Goal: Task Accomplishment & Management: Complete application form

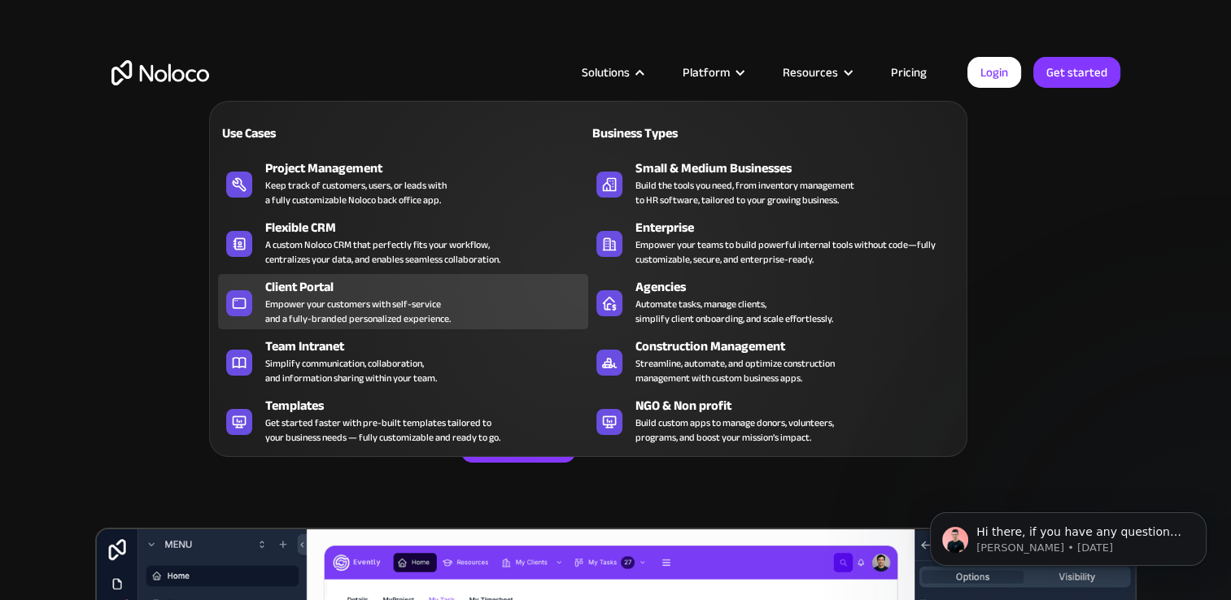
click at [495, 304] on div "Client Portal Empower your customers with self-service and a fully-branded pers…" at bounding box center [422, 301] width 315 height 49
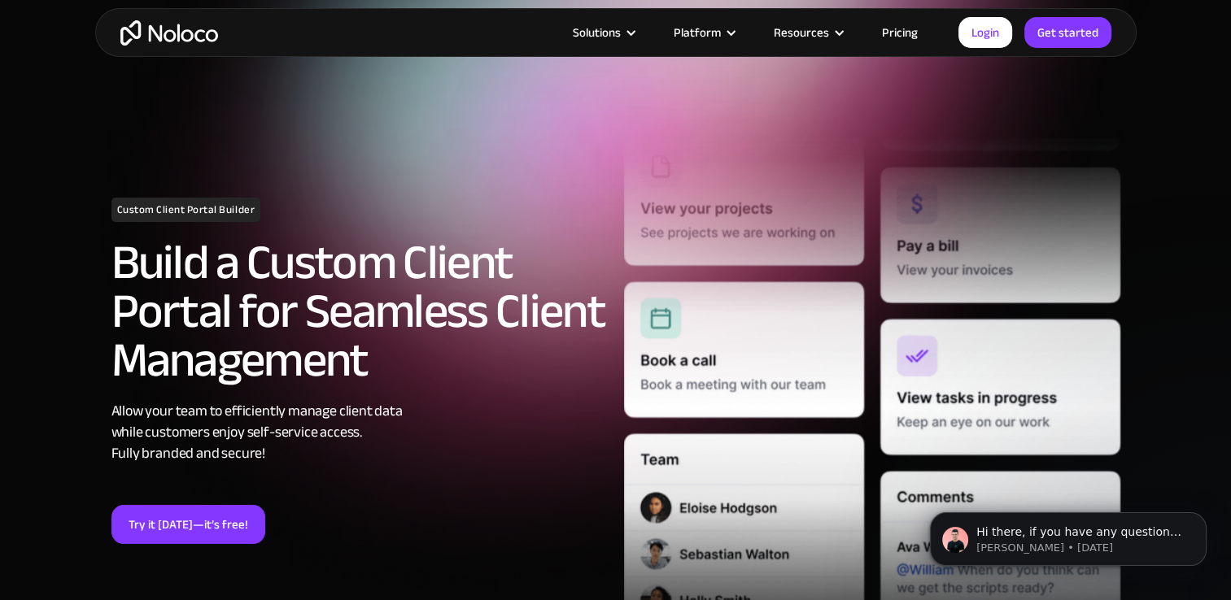
scroll to position [244, 0]
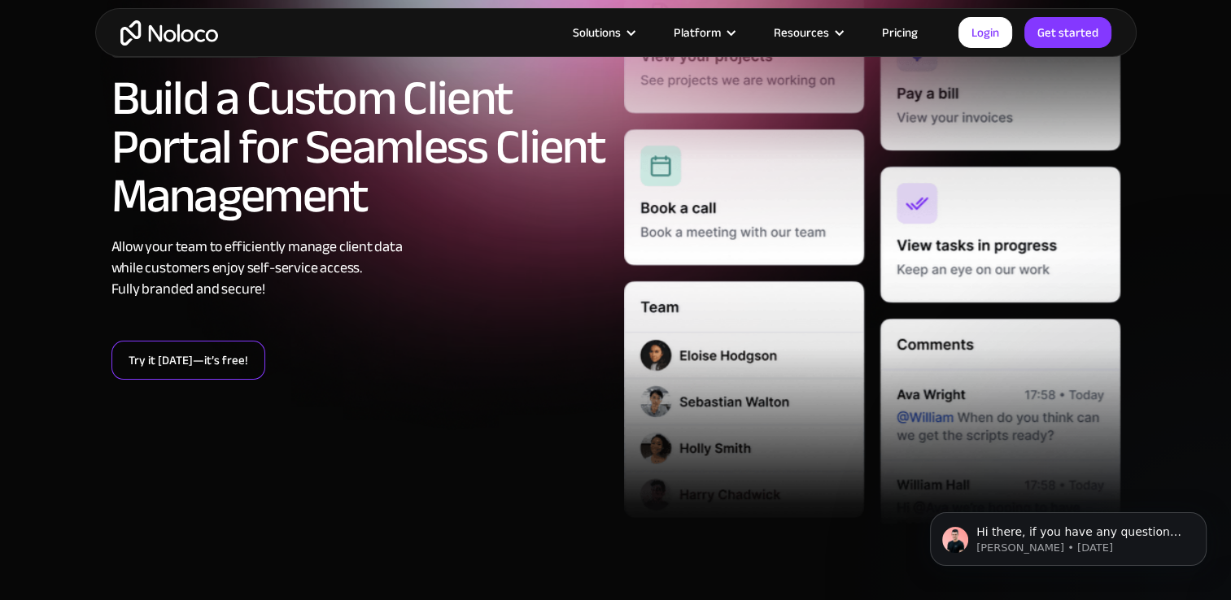
click at [197, 363] on link "Try it [DATE]—it’s free!" at bounding box center [188, 360] width 154 height 39
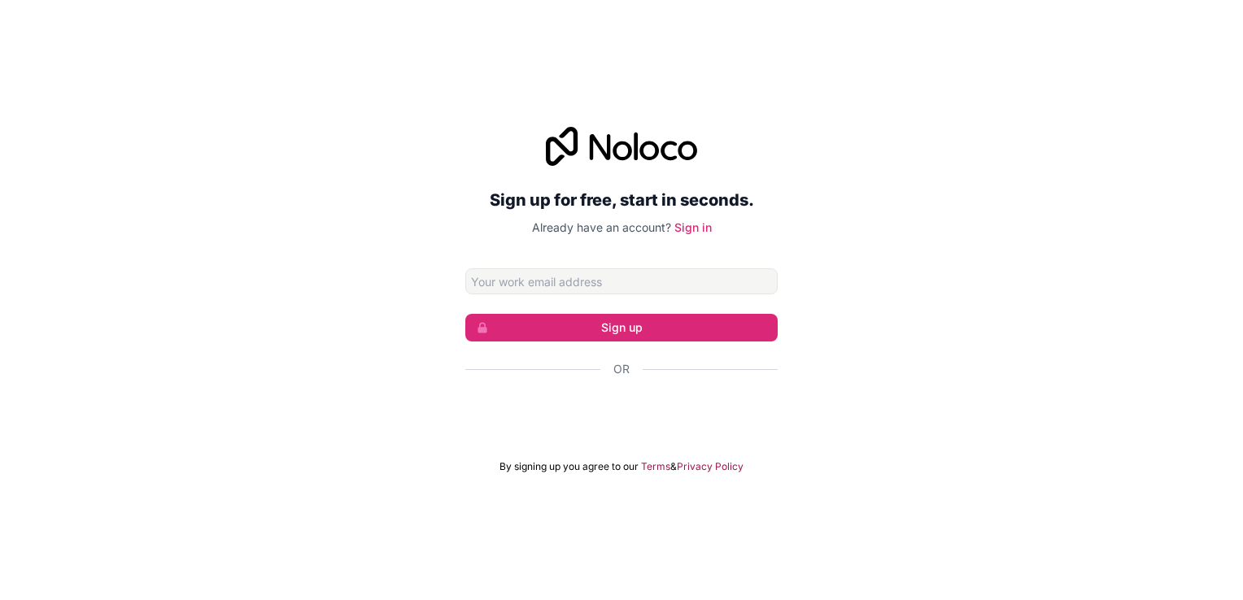
click at [584, 288] on input "Email address" at bounding box center [621, 281] width 312 height 26
type input "wiaan@nextepdigital.co.za"
click at [648, 331] on button "Sign up" at bounding box center [621, 328] width 312 height 28
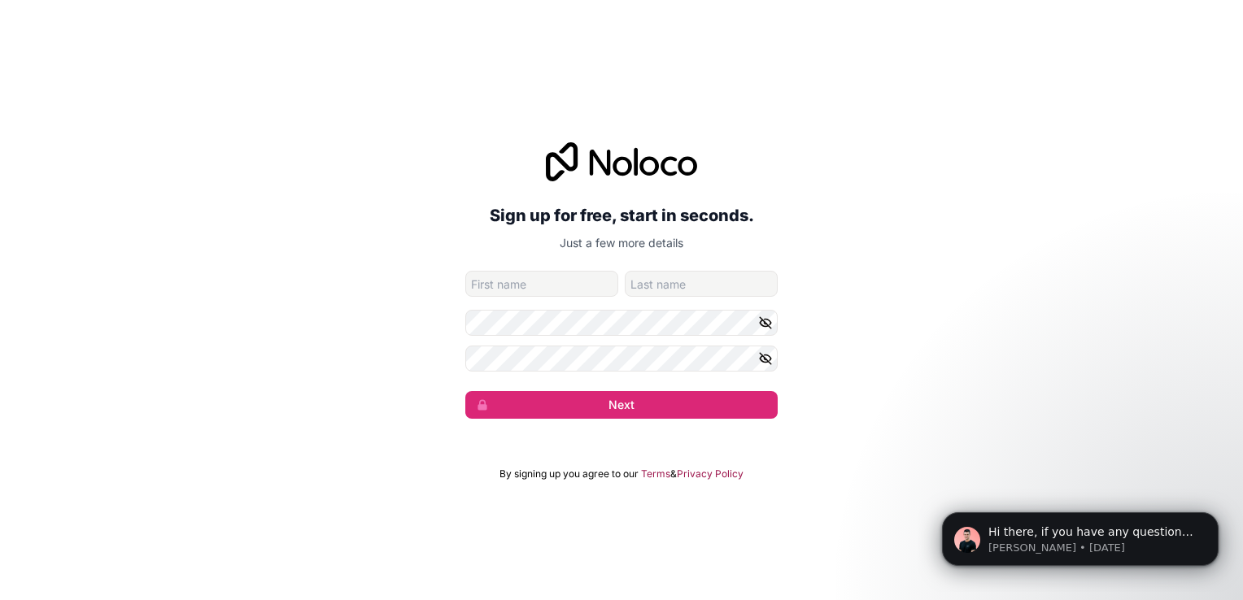
click at [565, 284] on input "given-name" at bounding box center [541, 284] width 153 height 26
type input "Wiaan"
type input "Janse van Rensburg"
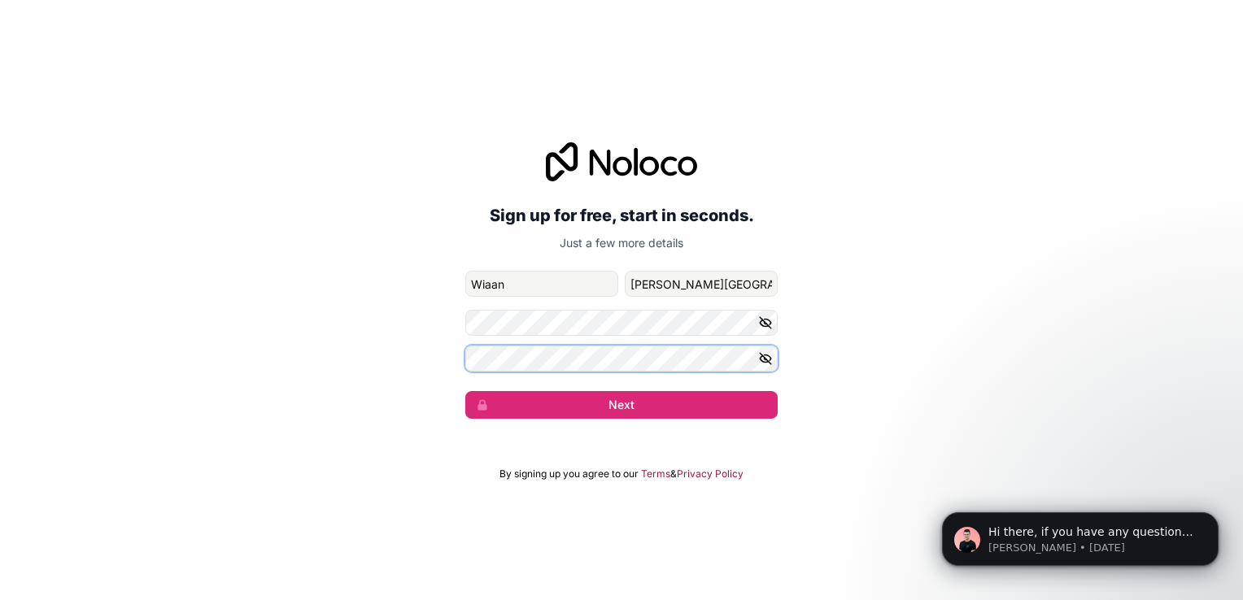
click at [465, 391] on button "Next" at bounding box center [621, 405] width 312 height 28
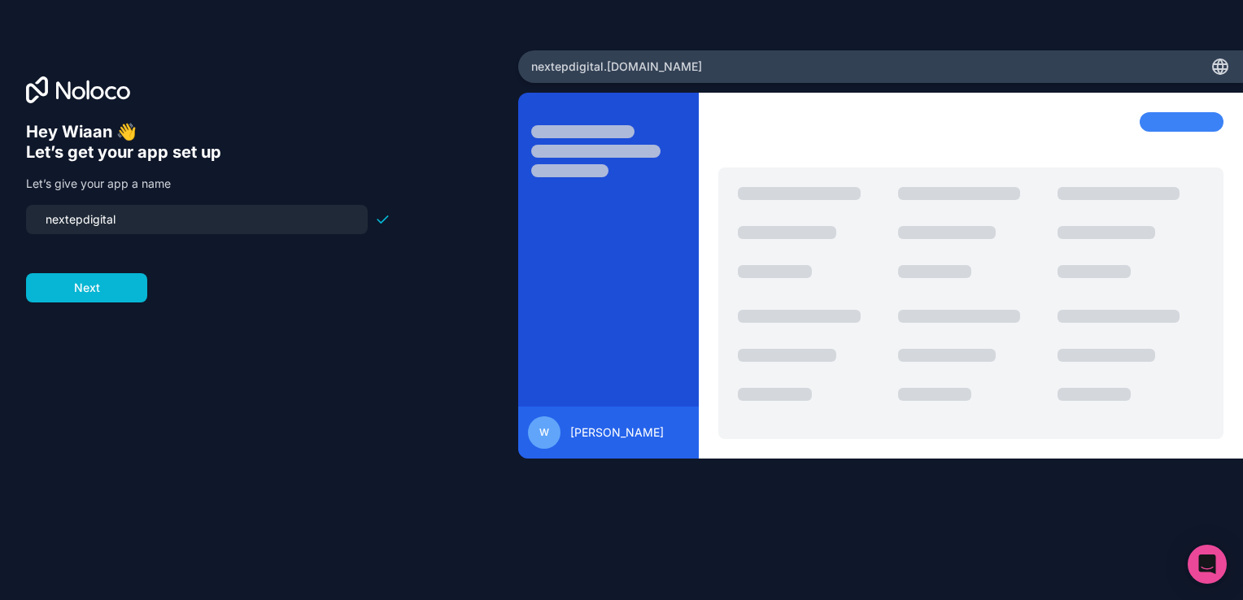
drag, startPoint x: 168, startPoint y: 220, endPoint x: 16, endPoint y: 216, distance: 152.2
click at [16, 216] on div "Hey Wiaan 👋 Let’s get your app set up Let’s give your app a name nextepdigital …" at bounding box center [259, 300] width 518 height 500
type input "nextepdigital"
click at [71, 294] on button "Next" at bounding box center [86, 287] width 121 height 29
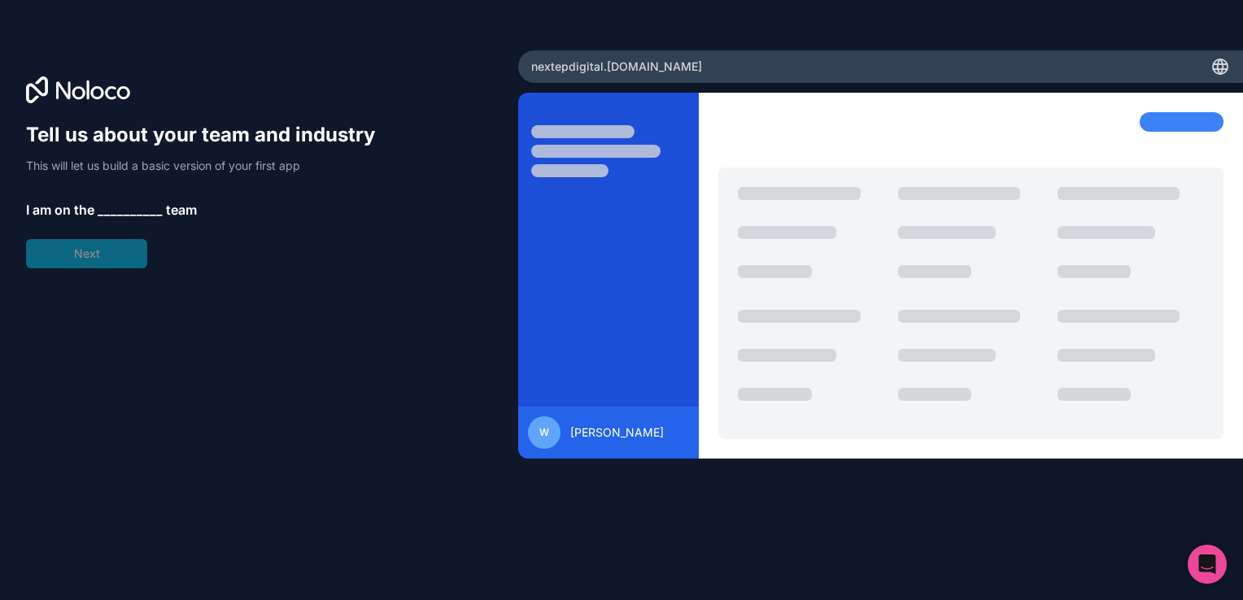
click at [142, 201] on span "__________" at bounding box center [130, 210] width 65 height 20
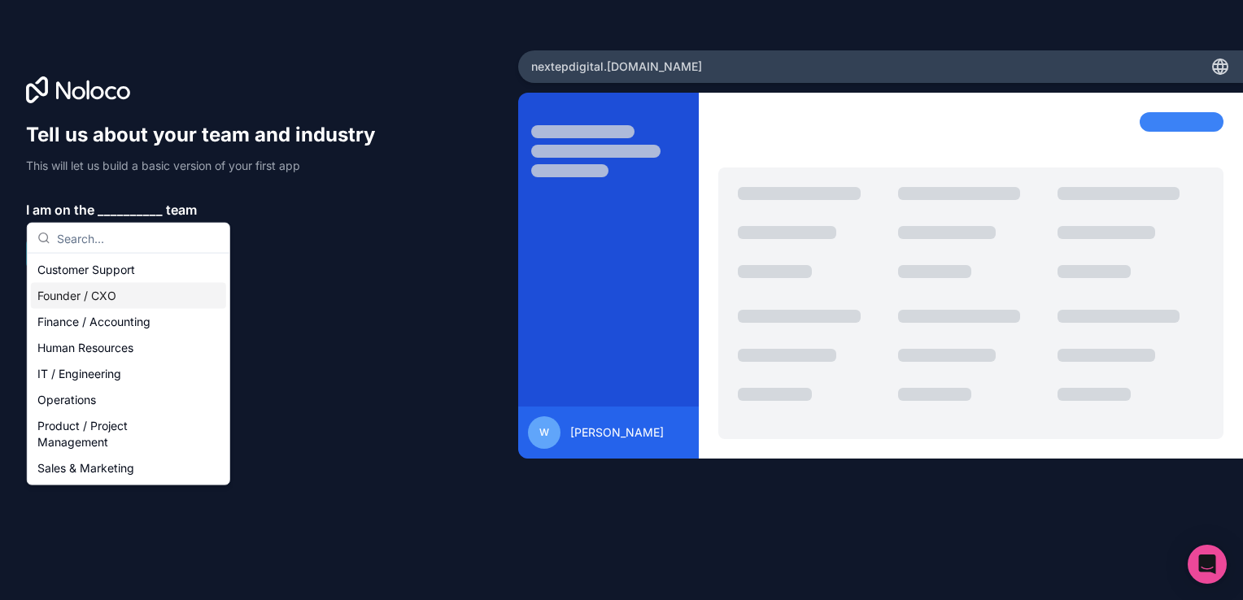
click at [116, 299] on div "Founder / CXO" at bounding box center [128, 296] width 195 height 26
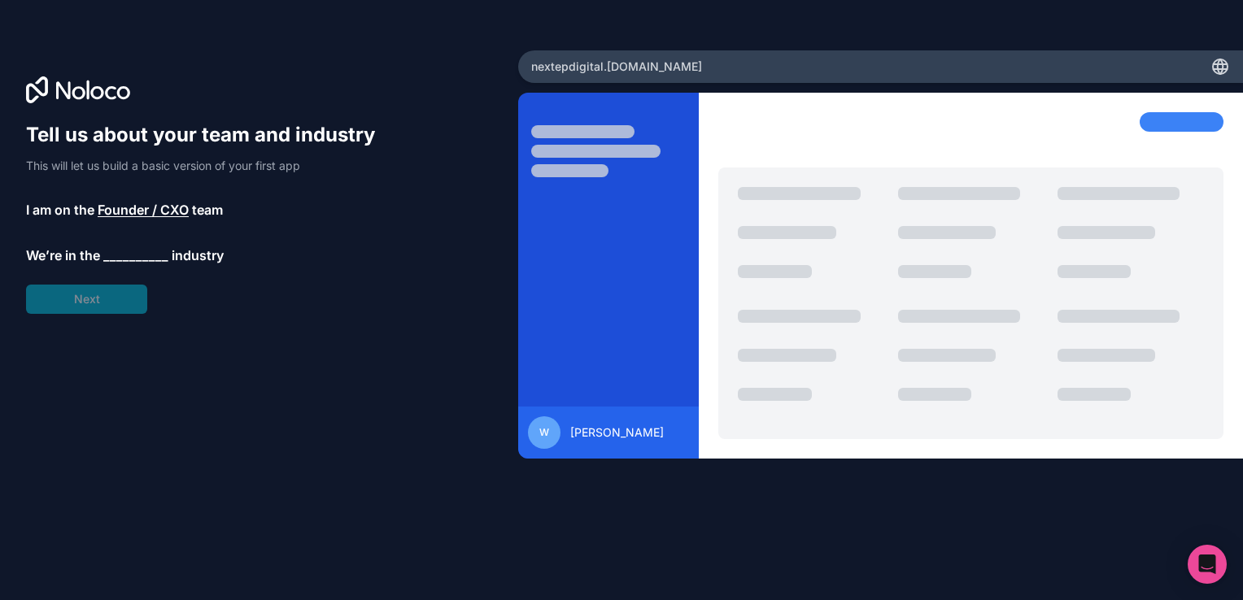
click at [132, 249] on span "__________" at bounding box center [135, 256] width 65 height 20
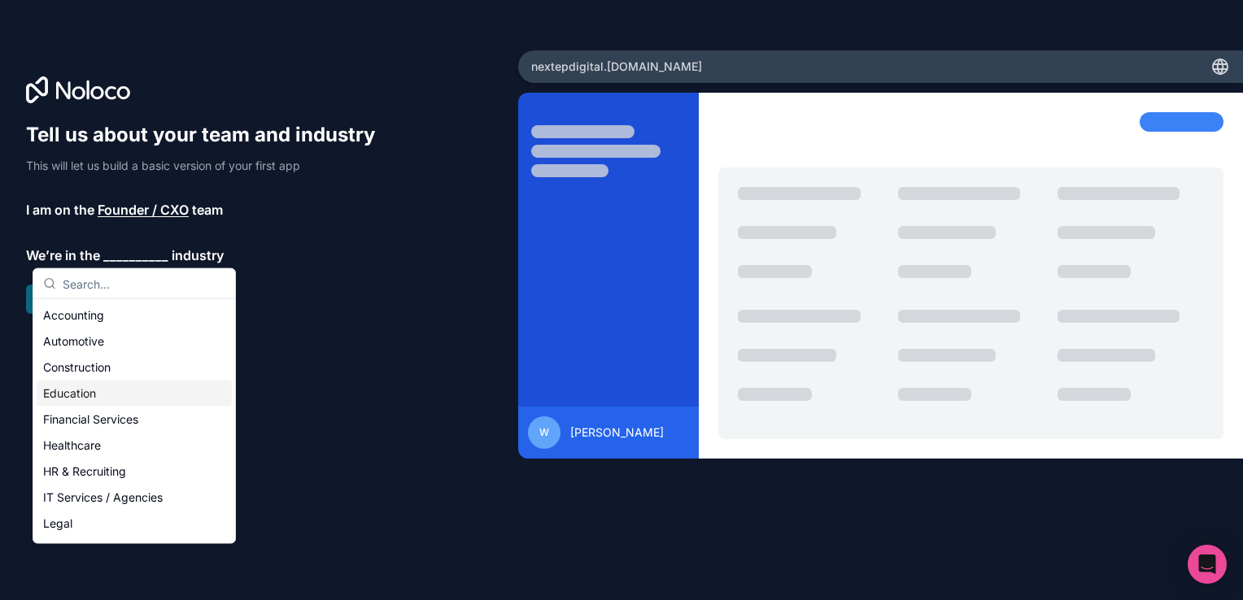
scroll to position [81, 0]
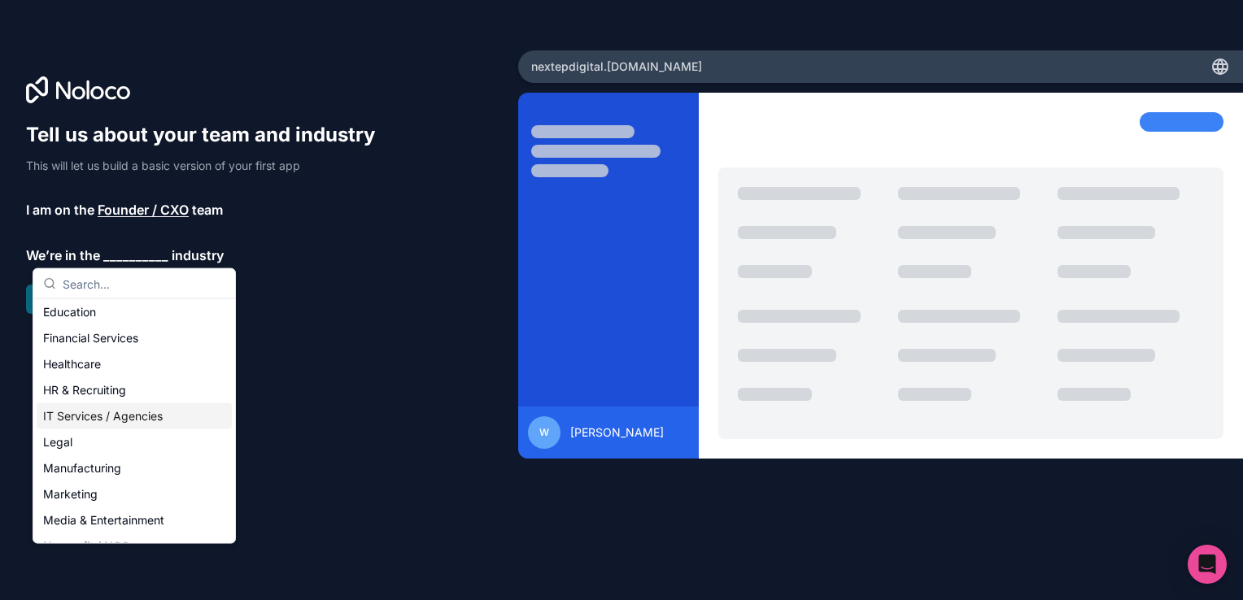
click at [126, 409] on div "IT Services / Agencies" at bounding box center [134, 416] width 195 height 26
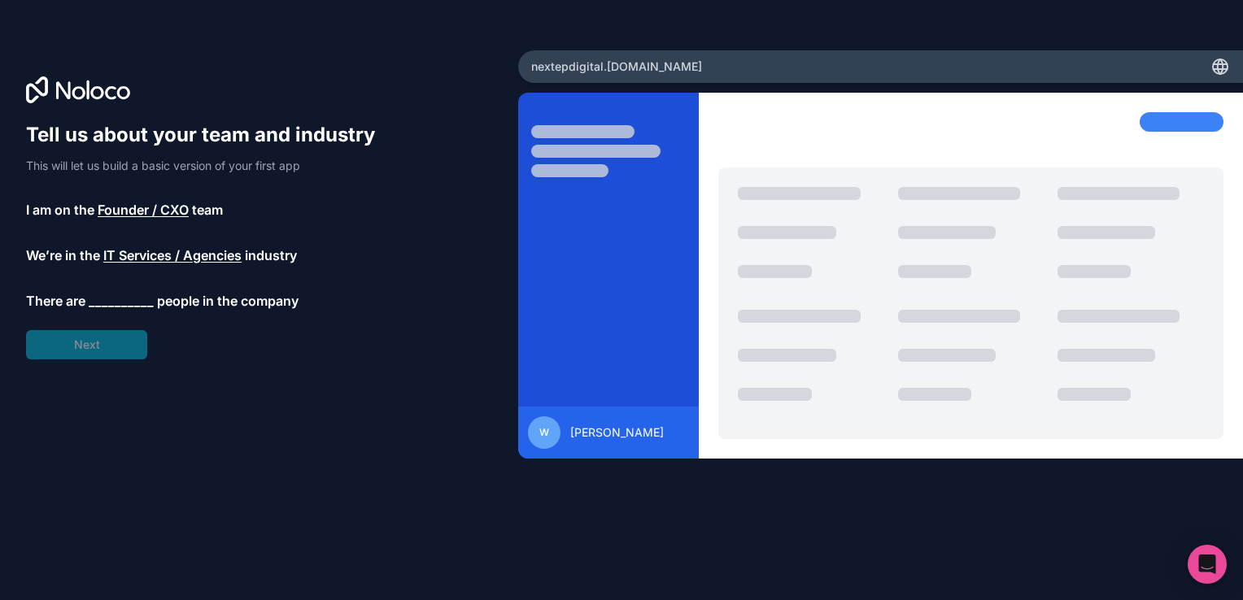
click at [115, 296] on span "__________" at bounding box center [121, 301] width 65 height 20
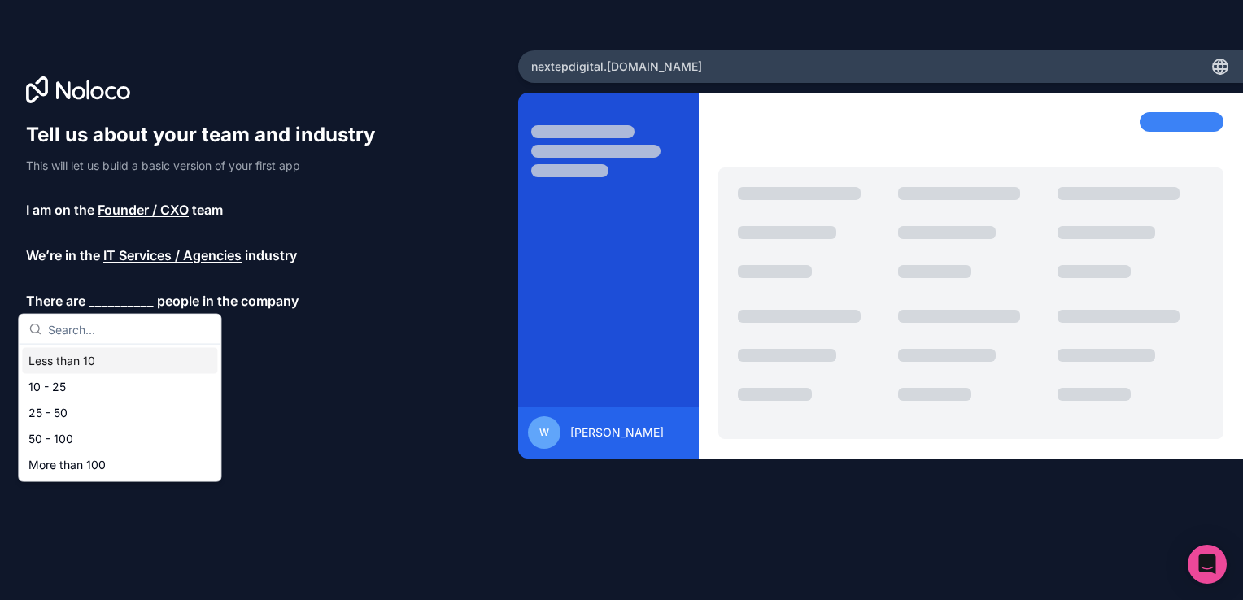
click at [91, 361] on div "Less than 10" at bounding box center [119, 361] width 195 height 26
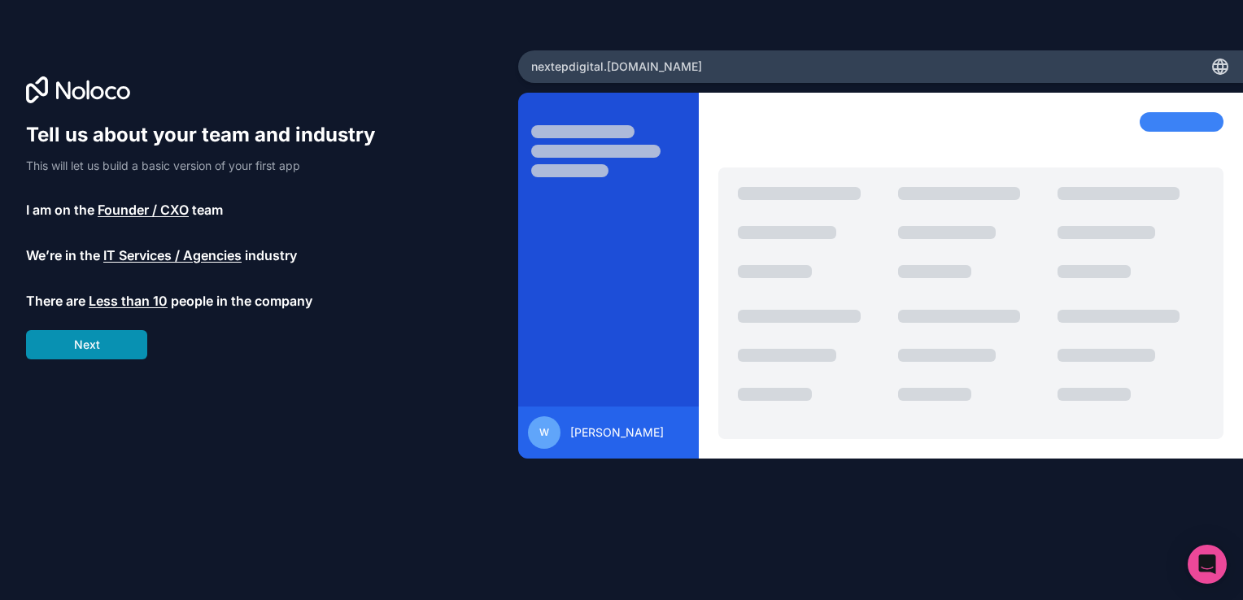
click at [106, 343] on button "Next" at bounding box center [86, 344] width 121 height 29
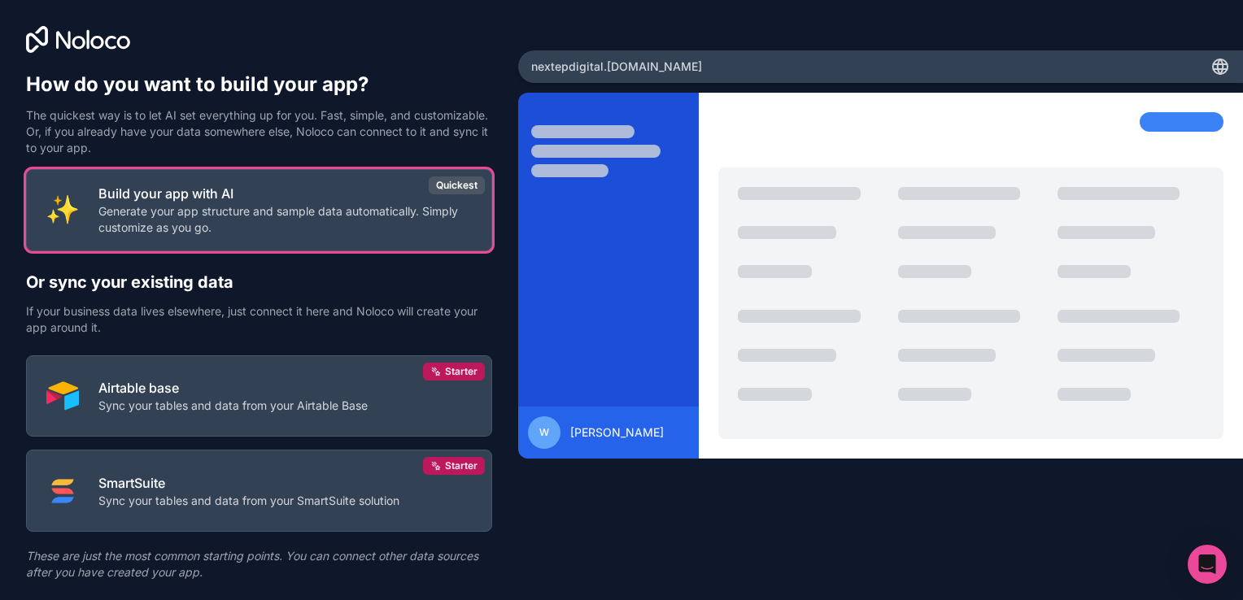
scroll to position [41, 0]
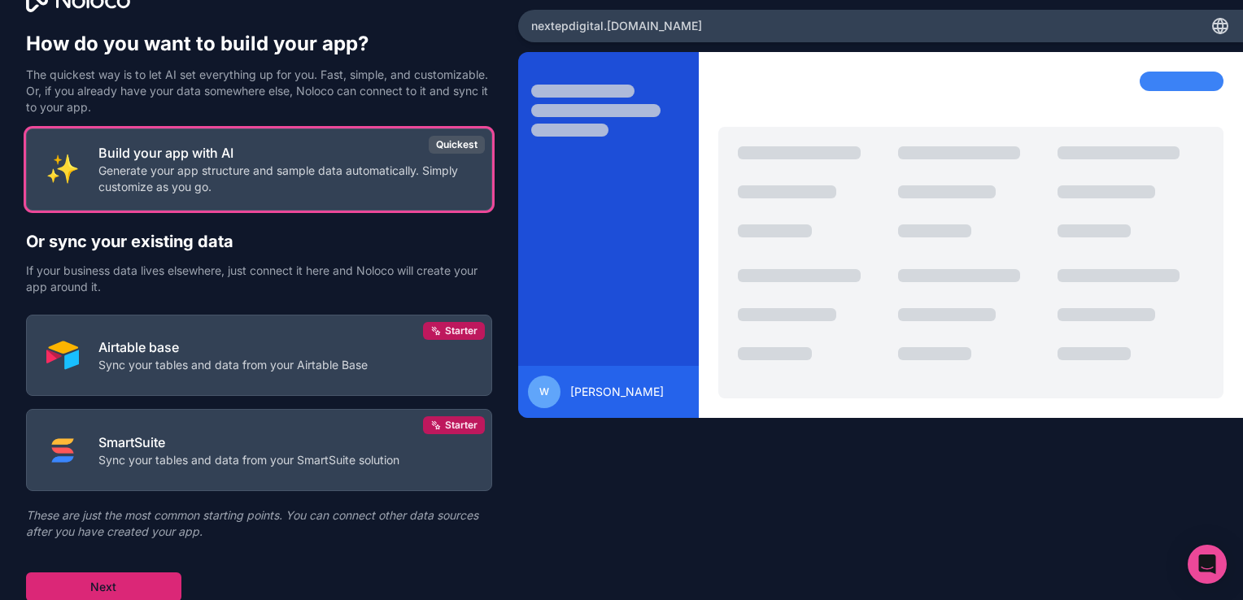
click at [138, 586] on button "Next" at bounding box center [103, 587] width 155 height 29
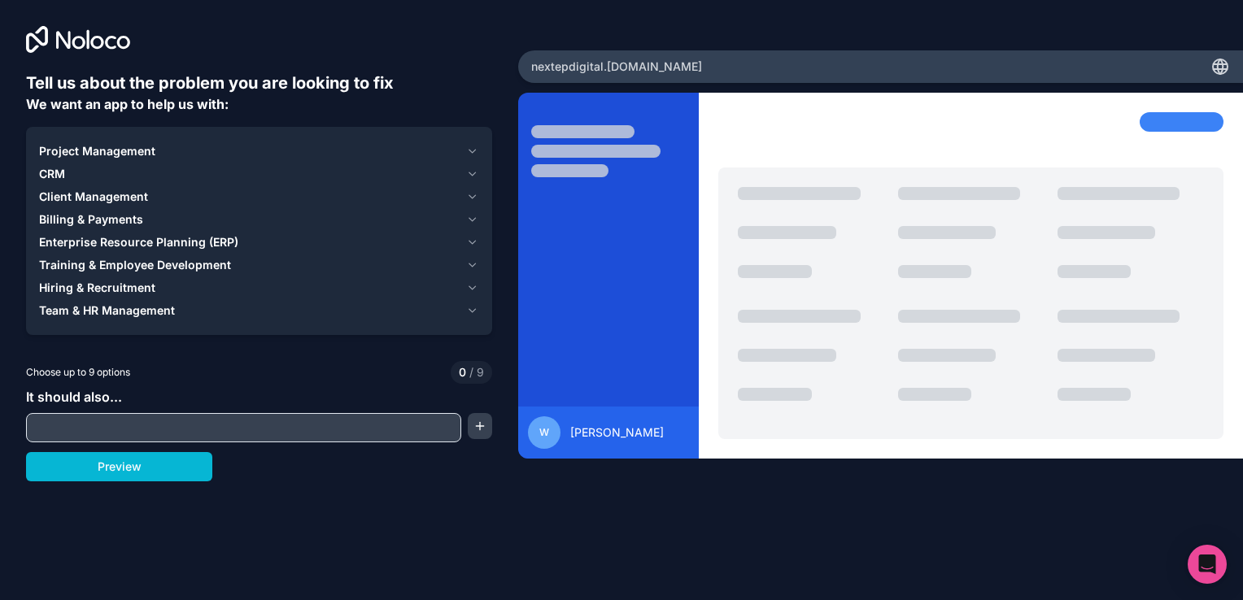
click at [470, 197] on icon "button" at bounding box center [472, 196] width 7 height 3
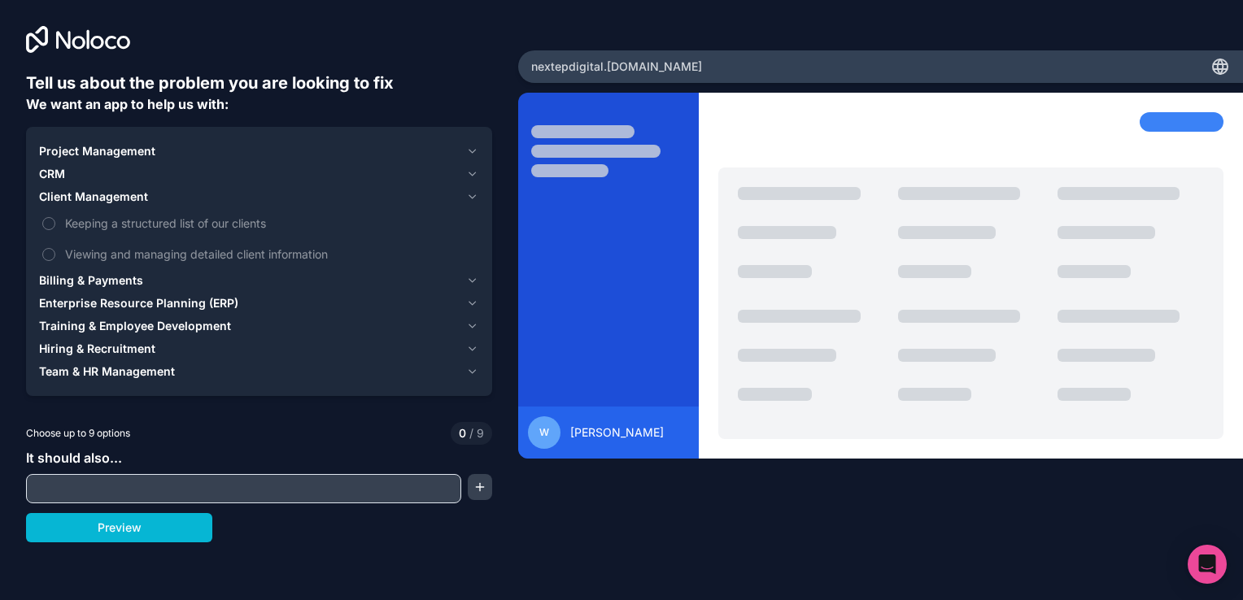
click at [471, 278] on icon "button" at bounding box center [472, 280] width 12 height 13
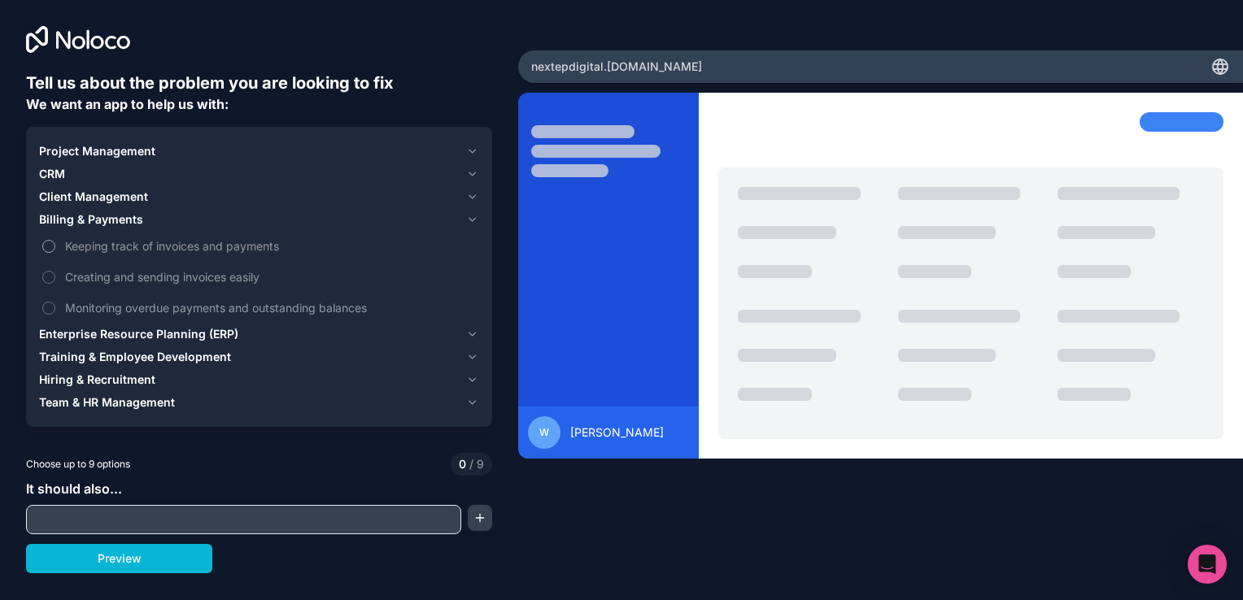
click at [127, 248] on span "Keeping track of invoices and payments" at bounding box center [270, 246] width 411 height 17
click at [55, 248] on button "Keeping track of invoices and payments" at bounding box center [48, 246] width 13 height 13
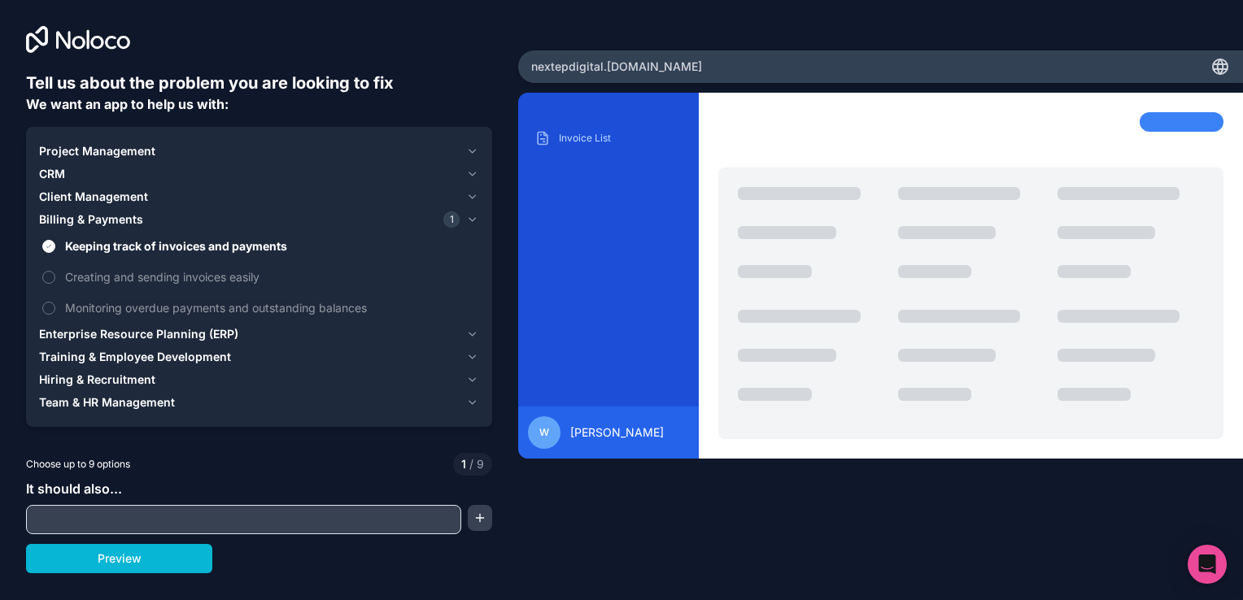
click at [107, 197] on span "Client Management" at bounding box center [93, 197] width 109 height 16
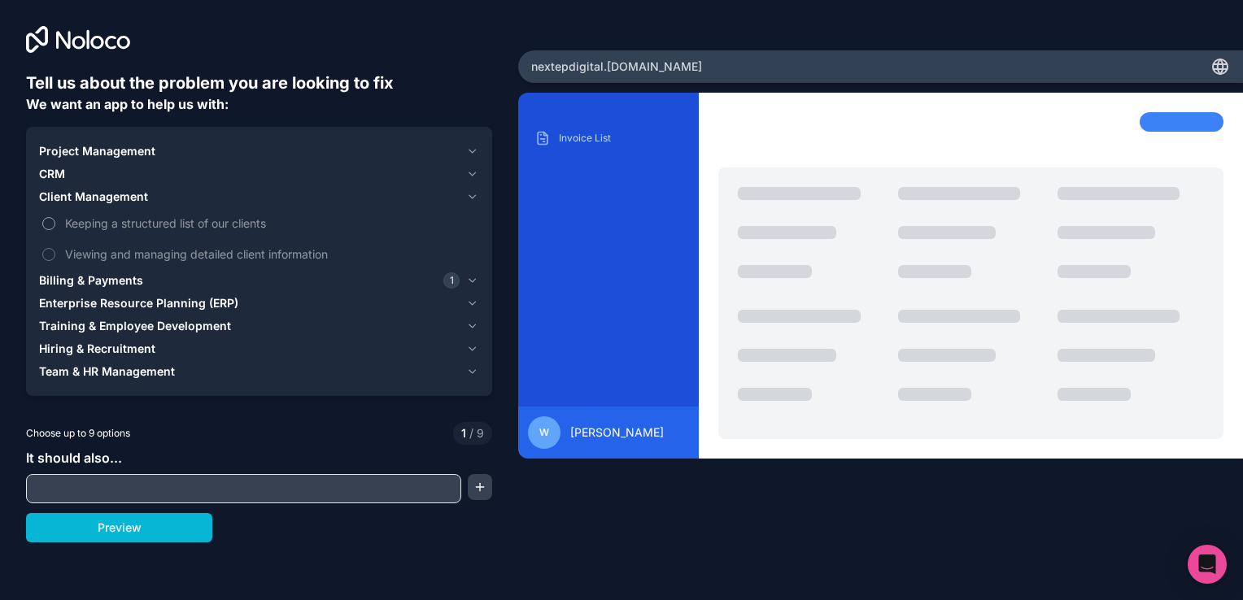
click at [124, 229] on span "Keeping a structured list of our clients" at bounding box center [270, 223] width 411 height 17
click at [55, 229] on button "Keeping a structured list of our clients" at bounding box center [48, 223] width 13 height 13
click at [123, 253] on span "Viewing and managing detailed client information" at bounding box center [270, 254] width 411 height 17
click at [55, 253] on button "Viewing and managing detailed client information" at bounding box center [48, 254] width 13 height 13
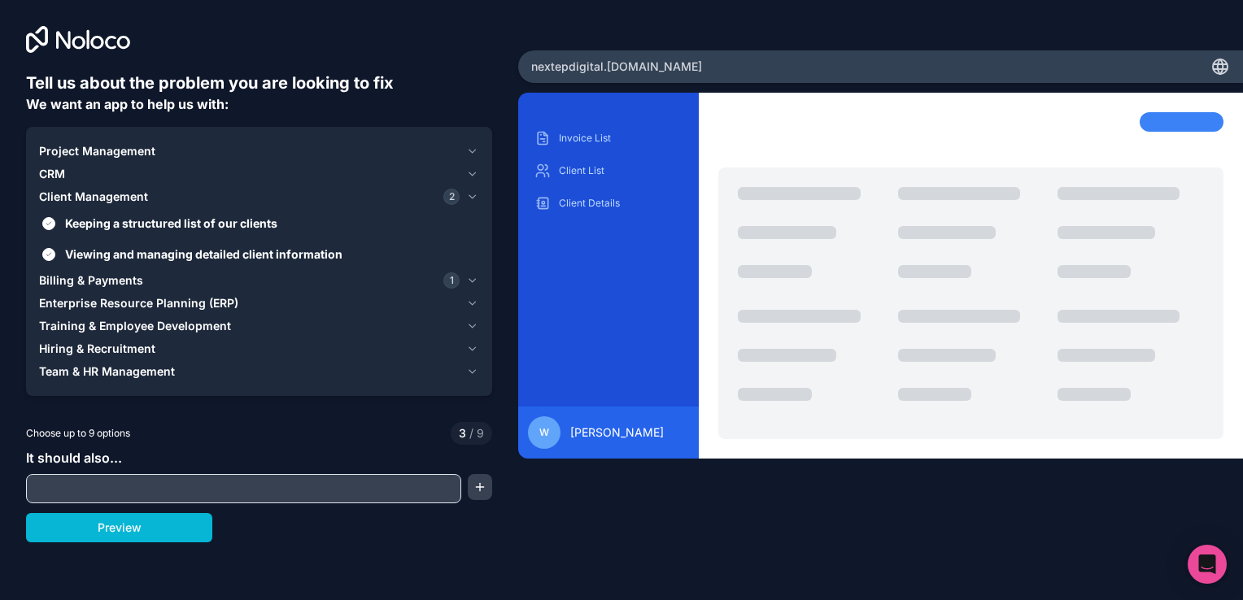
click at [469, 278] on icon "button" at bounding box center [472, 280] width 12 height 13
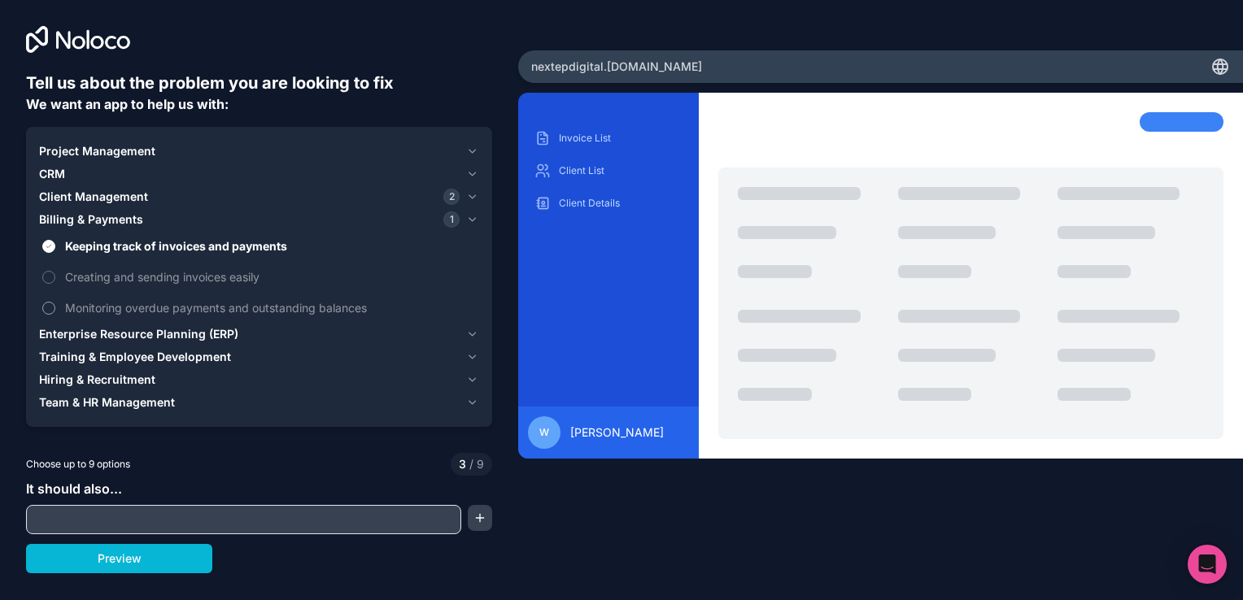
click at [247, 307] on span "Monitoring overdue payments and outstanding balances" at bounding box center [270, 307] width 411 height 17
click at [55, 307] on button "Monitoring overdue payments and outstanding balances" at bounding box center [48, 308] width 13 height 13
click at [475, 334] on icon "button" at bounding box center [472, 334] width 7 height 3
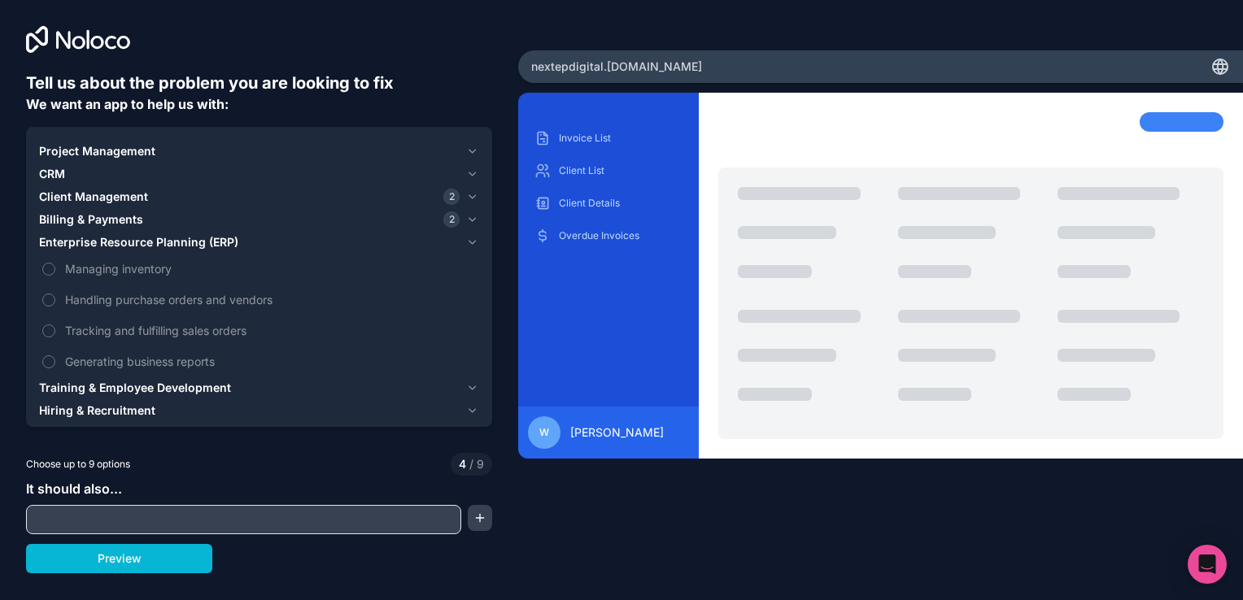
click at [200, 386] on span "Training & Employee Development" at bounding box center [135, 388] width 192 height 16
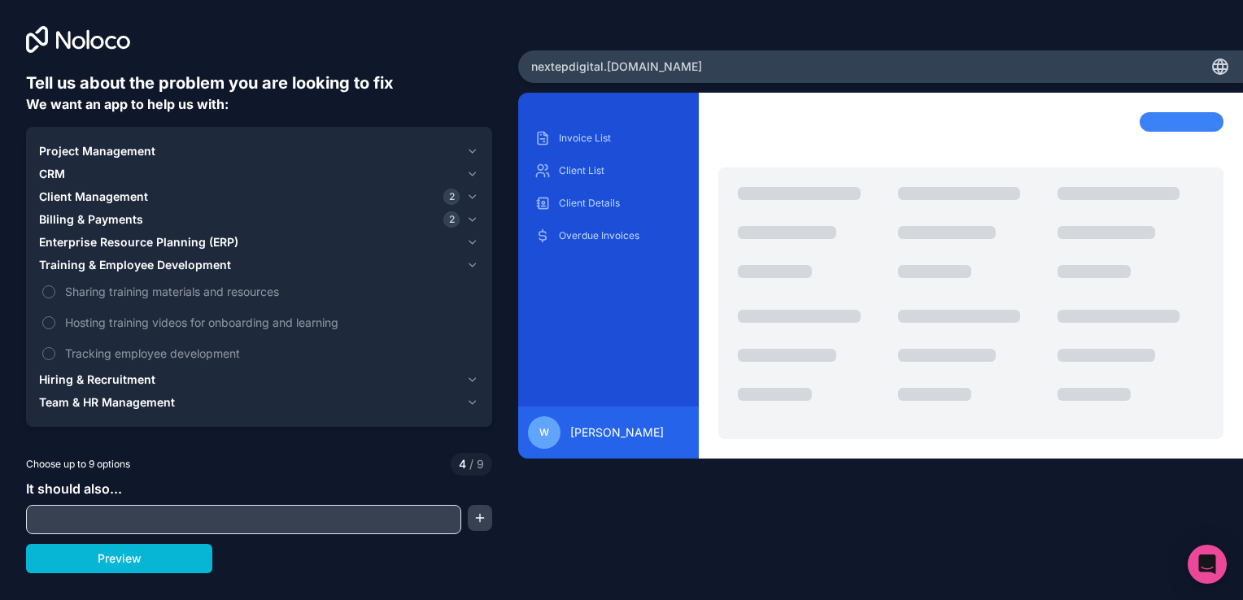
click at [133, 519] on input "text" at bounding box center [243, 519] width 427 height 23
click at [478, 517] on button "button" at bounding box center [480, 518] width 24 height 26
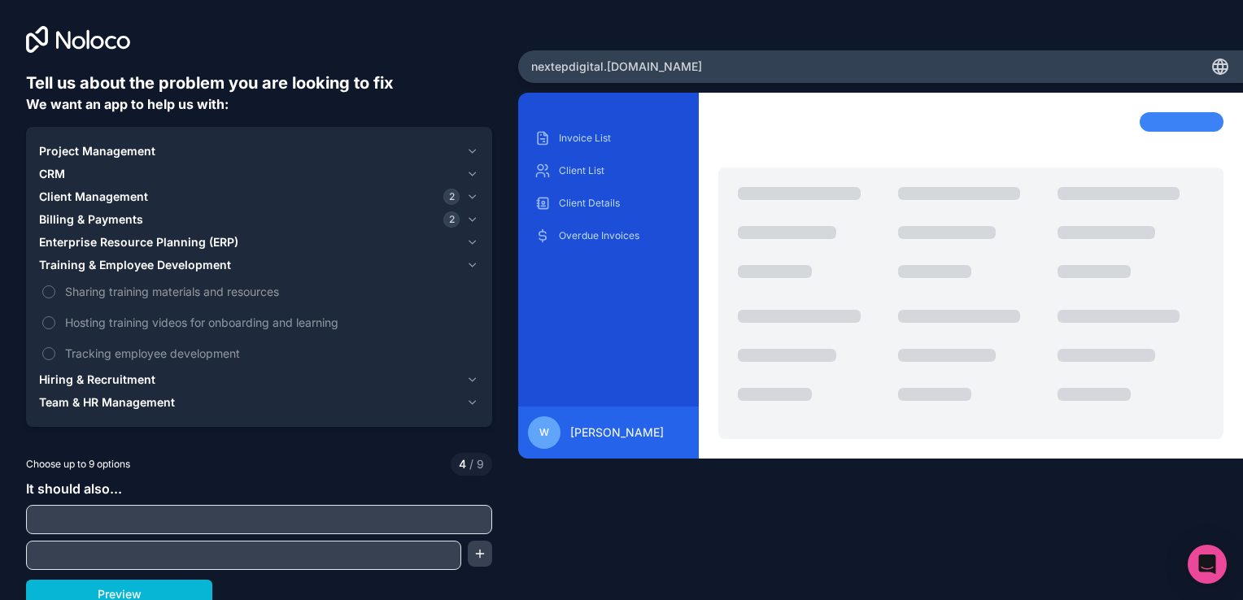
scroll to position [8, 0]
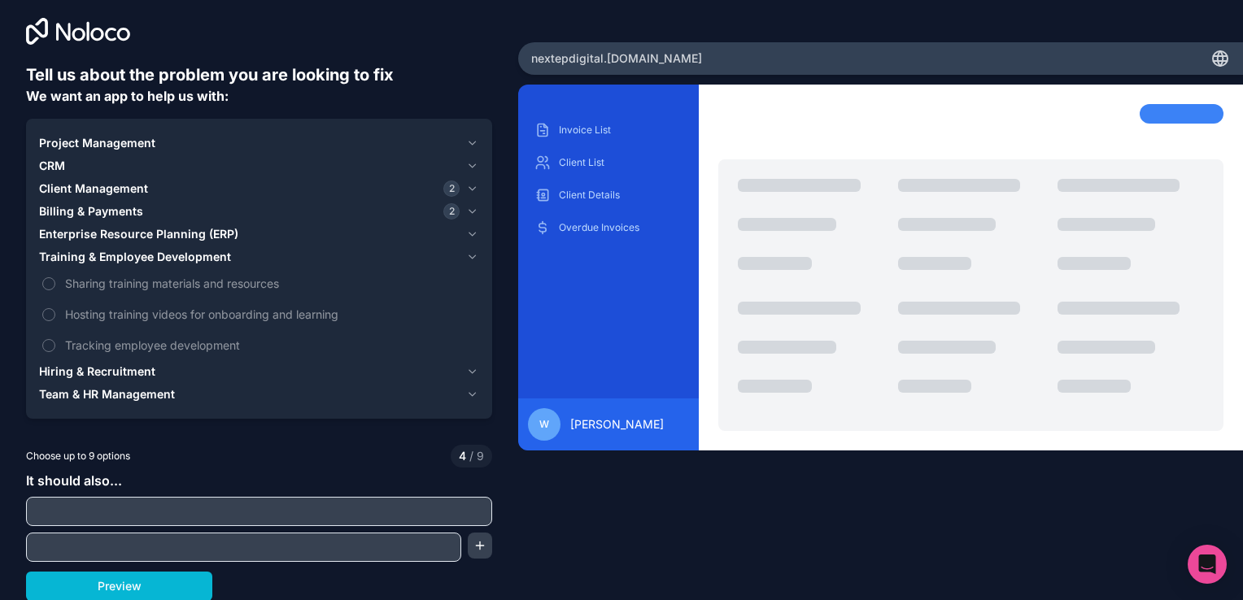
click at [293, 517] on input "text" at bounding box center [259, 511] width 458 height 23
type input "d"
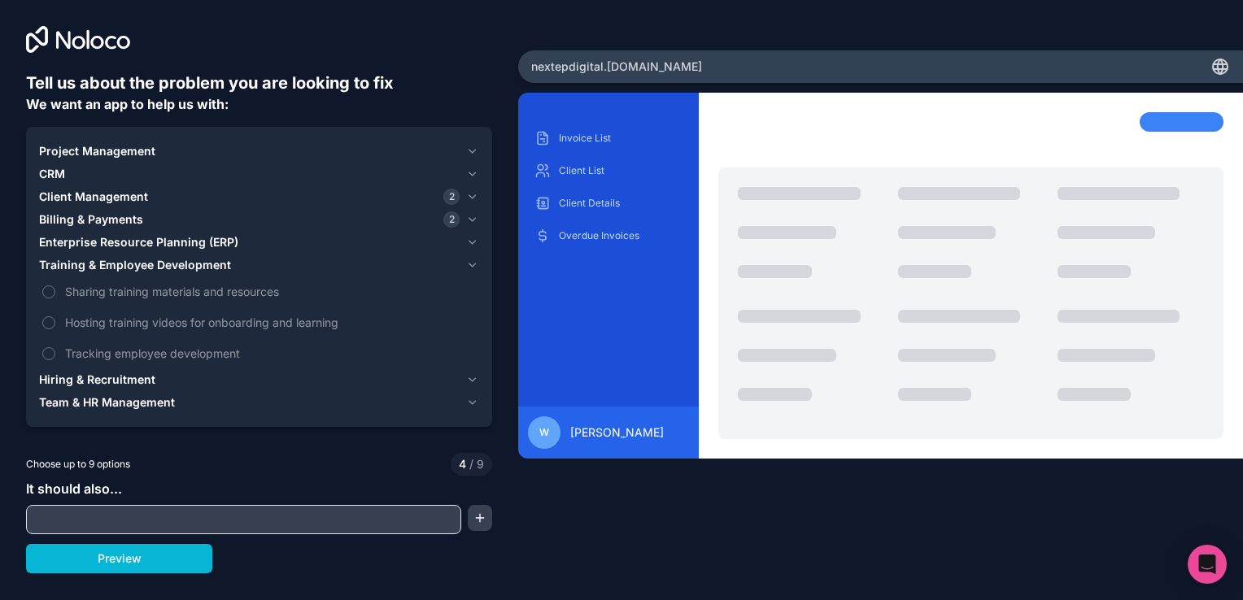
click at [301, 518] on input "text" at bounding box center [243, 519] width 427 height 23
paste input "Make simple, clear pages: Dashboard: counts (overdue invoices, reminders sent t…"
type input "Make simple, clear pages: Dashboard: counts (overdue invoices, reminders sent t…"
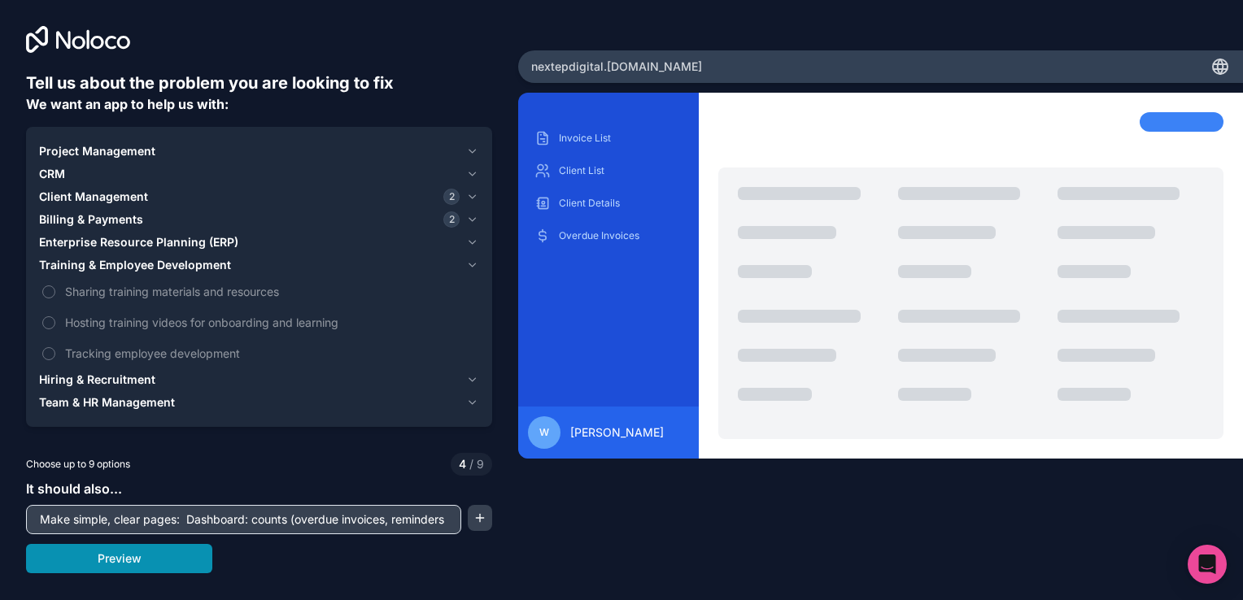
click at [185, 544] on button "Preview" at bounding box center [119, 558] width 186 height 29
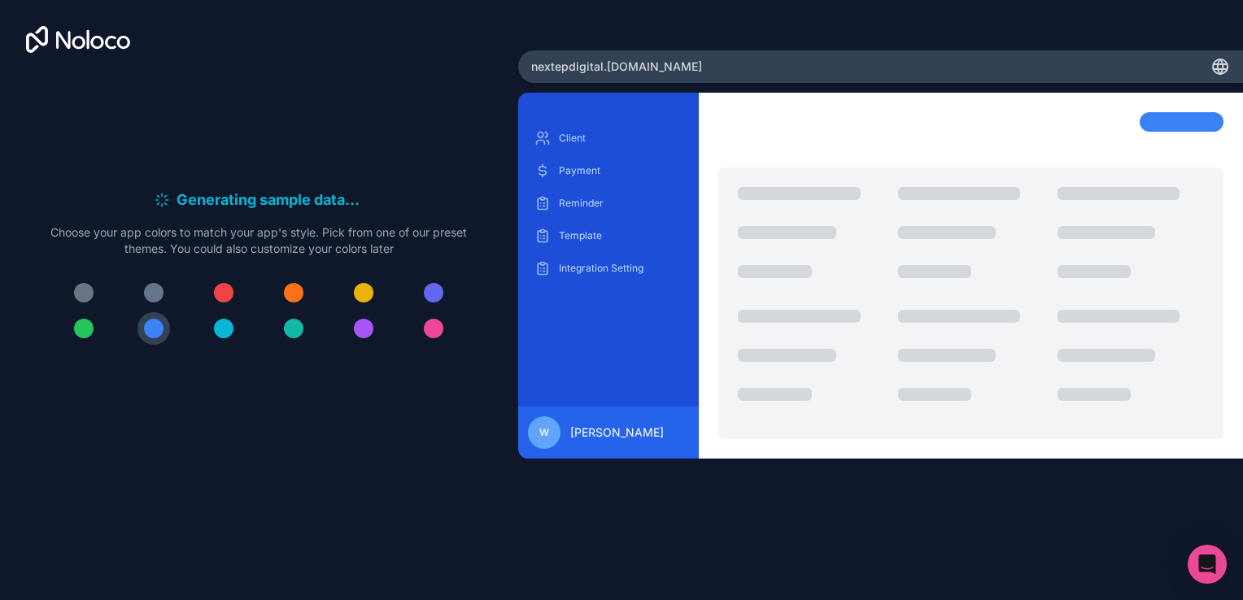
click at [240, 329] on div at bounding box center [258, 311] width 417 height 68
click at [224, 334] on div at bounding box center [224, 329] width 20 height 20
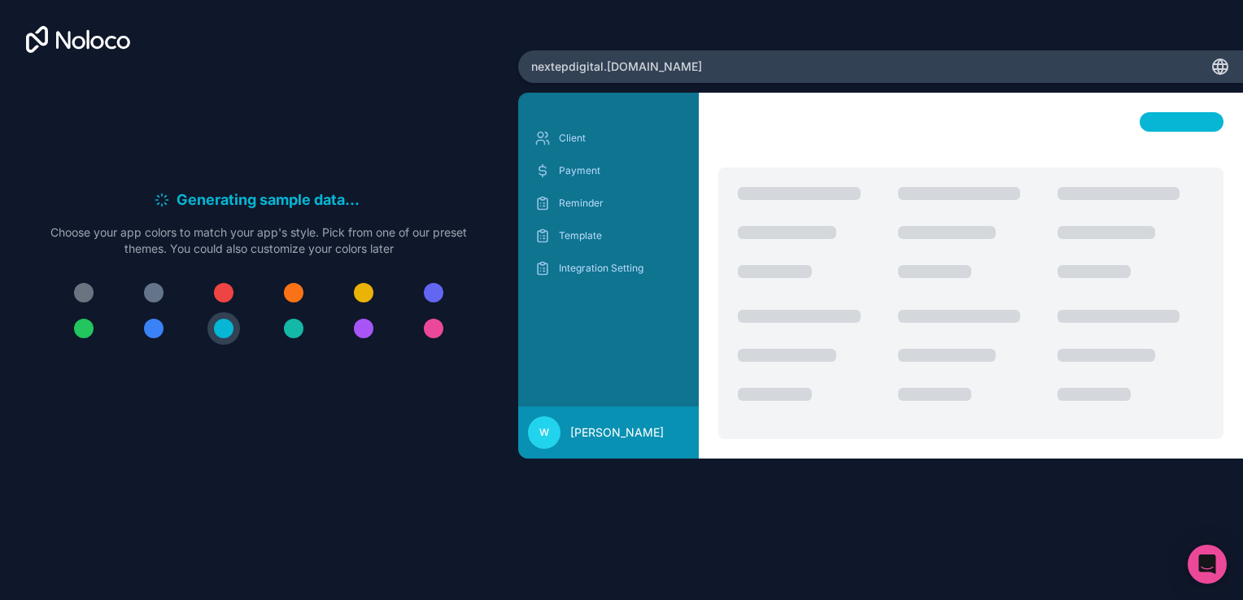
click at [298, 330] on div at bounding box center [294, 329] width 20 height 20
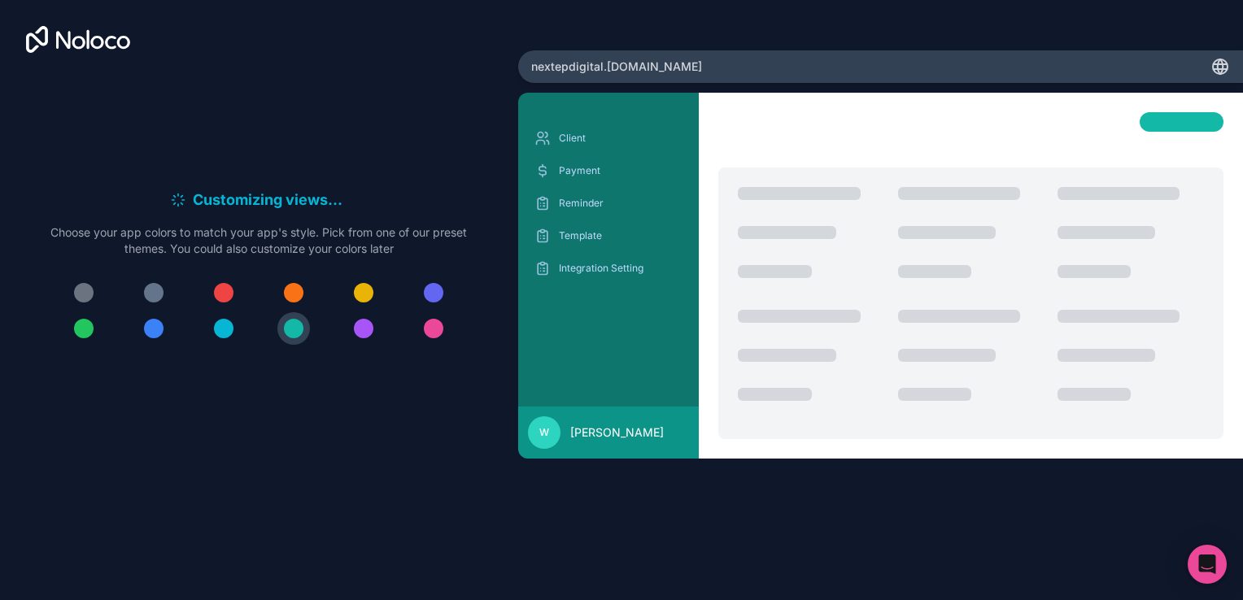
click at [80, 328] on div at bounding box center [84, 329] width 20 height 20
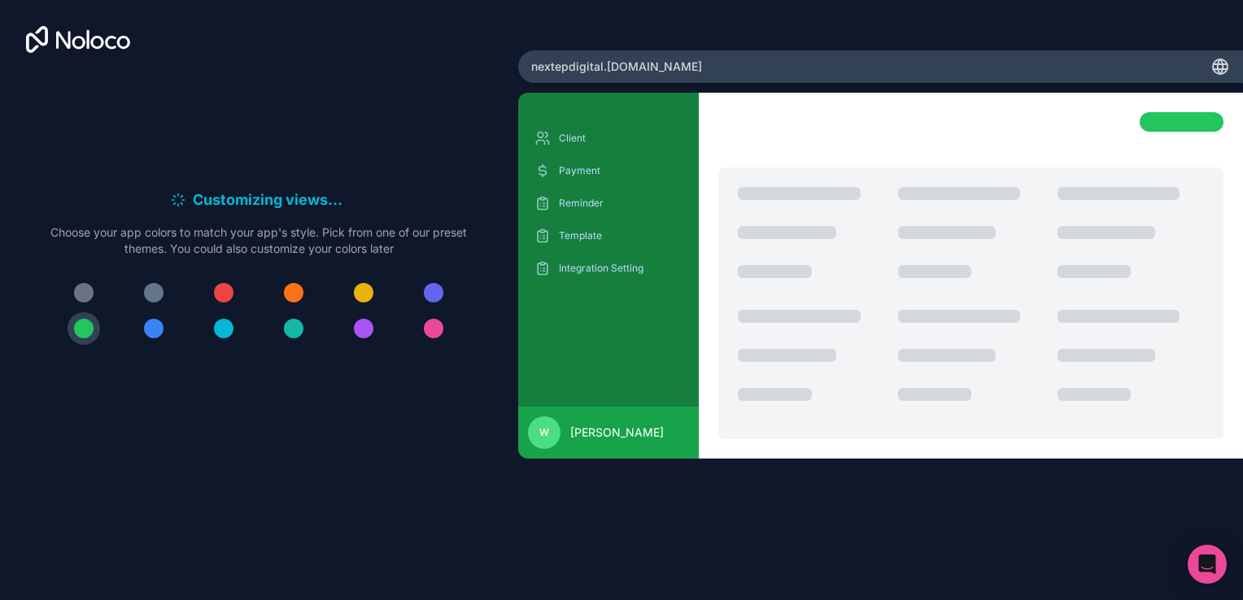
click at [148, 327] on div at bounding box center [154, 329] width 20 height 20
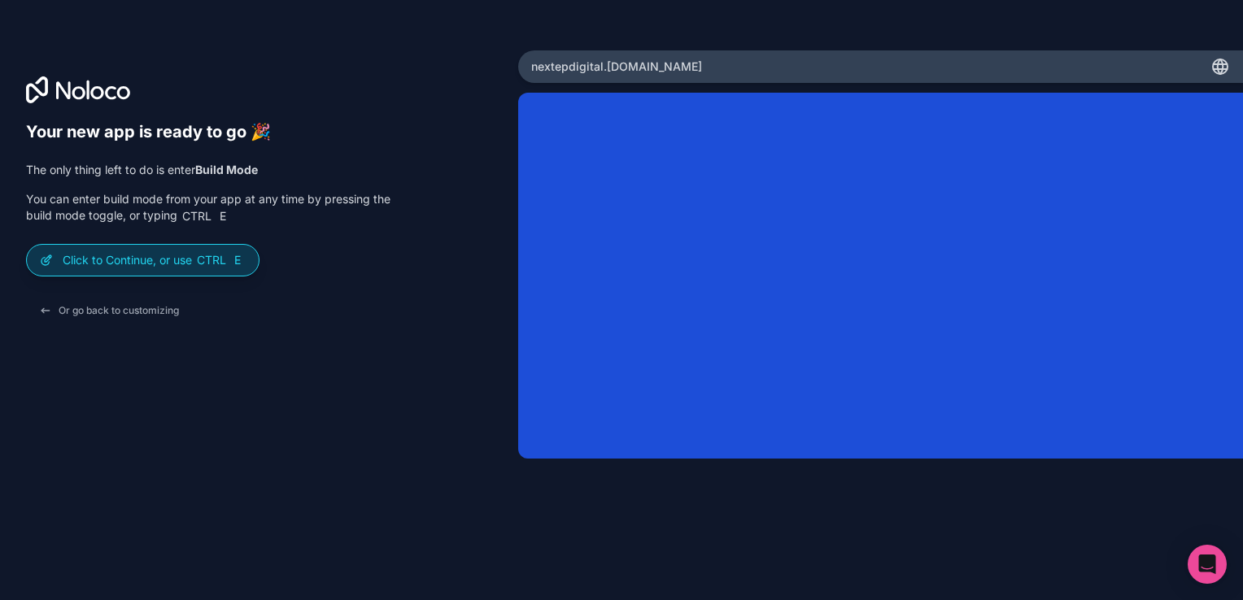
click at [152, 260] on p "Click to Continue, or use Ctrl E" at bounding box center [154, 260] width 183 height 16
